Goal: Task Accomplishment & Management: Use online tool/utility

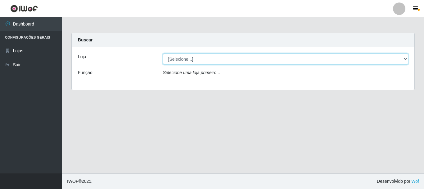
click at [407, 60] on select "[Selecione...] Nordestão - Alecrim" at bounding box center [286, 58] width 246 height 11
select select "453"
click at [163, 53] on select "[Selecione...] Nordestão - Alecrim" at bounding box center [286, 58] width 246 height 11
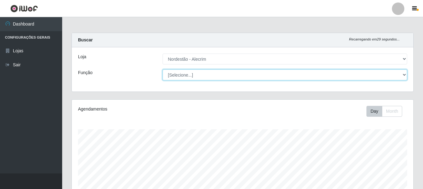
scroll to position [129, 342]
click at [403, 74] on select "[Selecione...] Balconista + Balconista de Padaria Balconista de Padaria ++ Emba…" at bounding box center [285, 74] width 245 height 11
select select "1"
click at [163, 69] on select "[Selecione...] Balconista + Balconista de Padaria Balconista de Padaria ++ Emba…" at bounding box center [285, 74] width 245 height 11
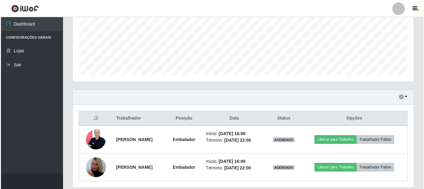
scroll to position [169, 0]
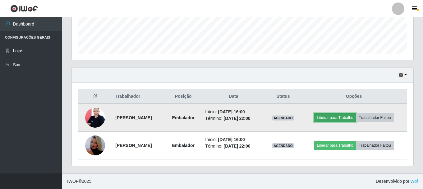
click at [340, 118] on button "Liberar para Trabalho" at bounding box center [335, 117] width 42 height 9
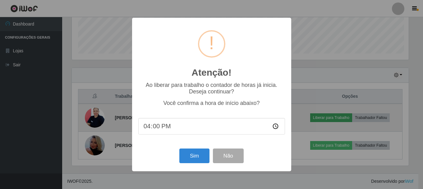
scroll to position [129, 338]
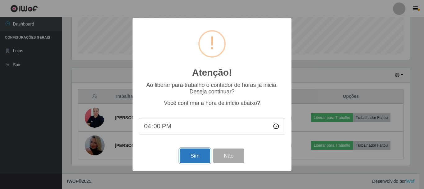
click at [194, 160] on button "Sim" at bounding box center [195, 155] width 30 height 15
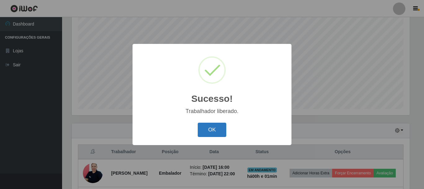
click at [211, 128] on button "OK" at bounding box center [212, 129] width 29 height 15
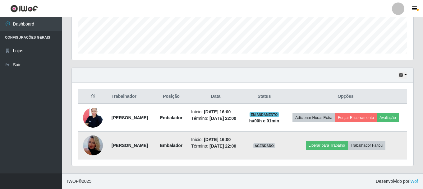
scroll to position [178, 0]
click at [346, 142] on button "Liberar para Trabalho" at bounding box center [327, 145] width 42 height 9
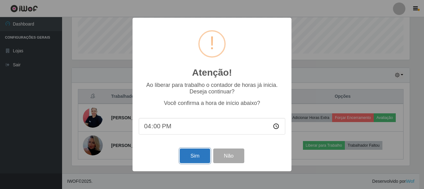
click at [201, 158] on button "Sim" at bounding box center [195, 155] width 30 height 15
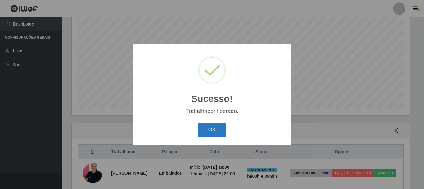
click at [199, 129] on button "OK" at bounding box center [212, 129] width 29 height 15
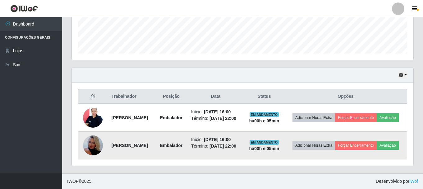
scroll to position [178, 0]
